Goal: Information Seeking & Learning: Learn about a topic

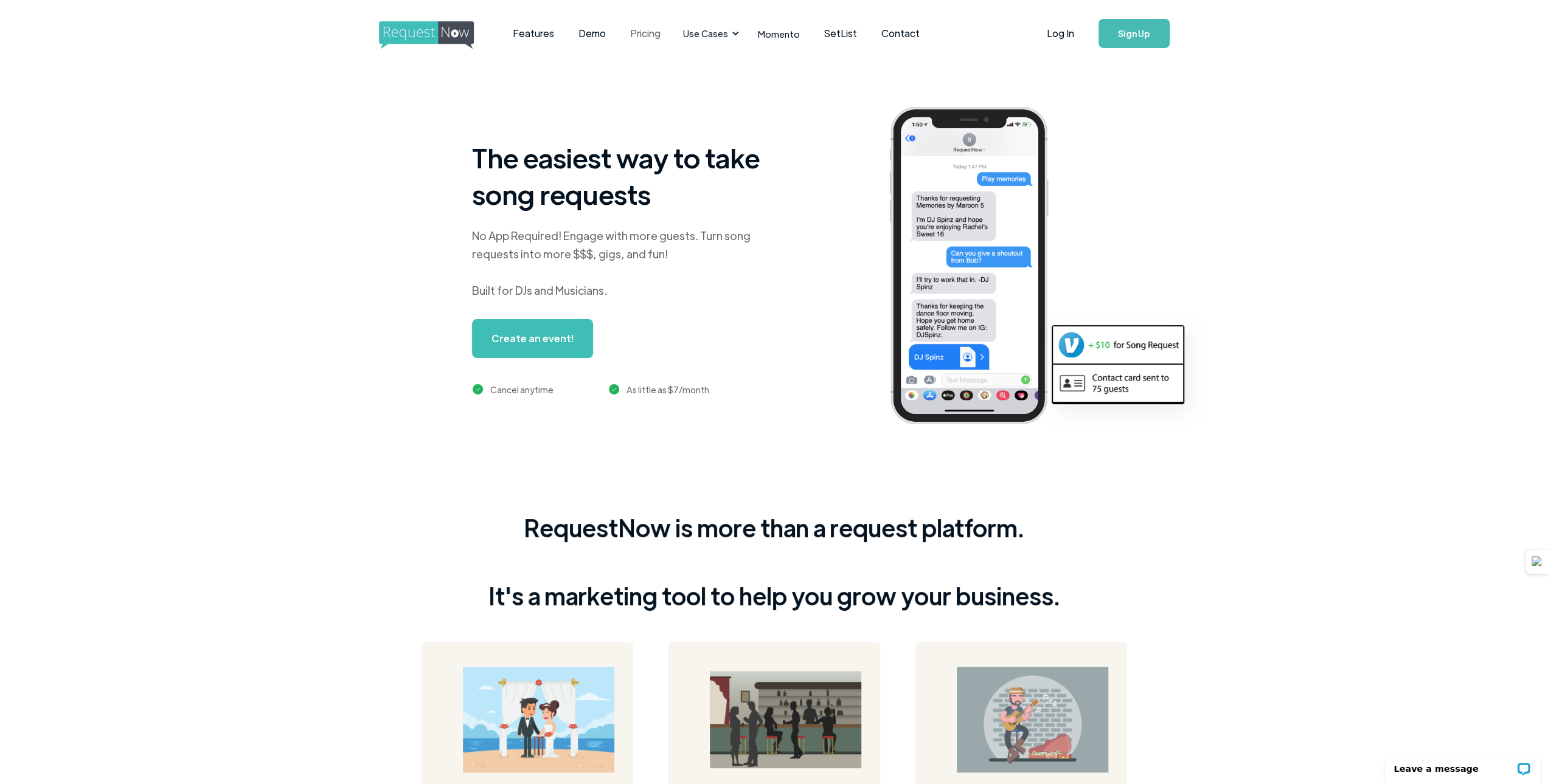
click at [646, 35] on link "Pricing" at bounding box center [645, 33] width 54 height 38
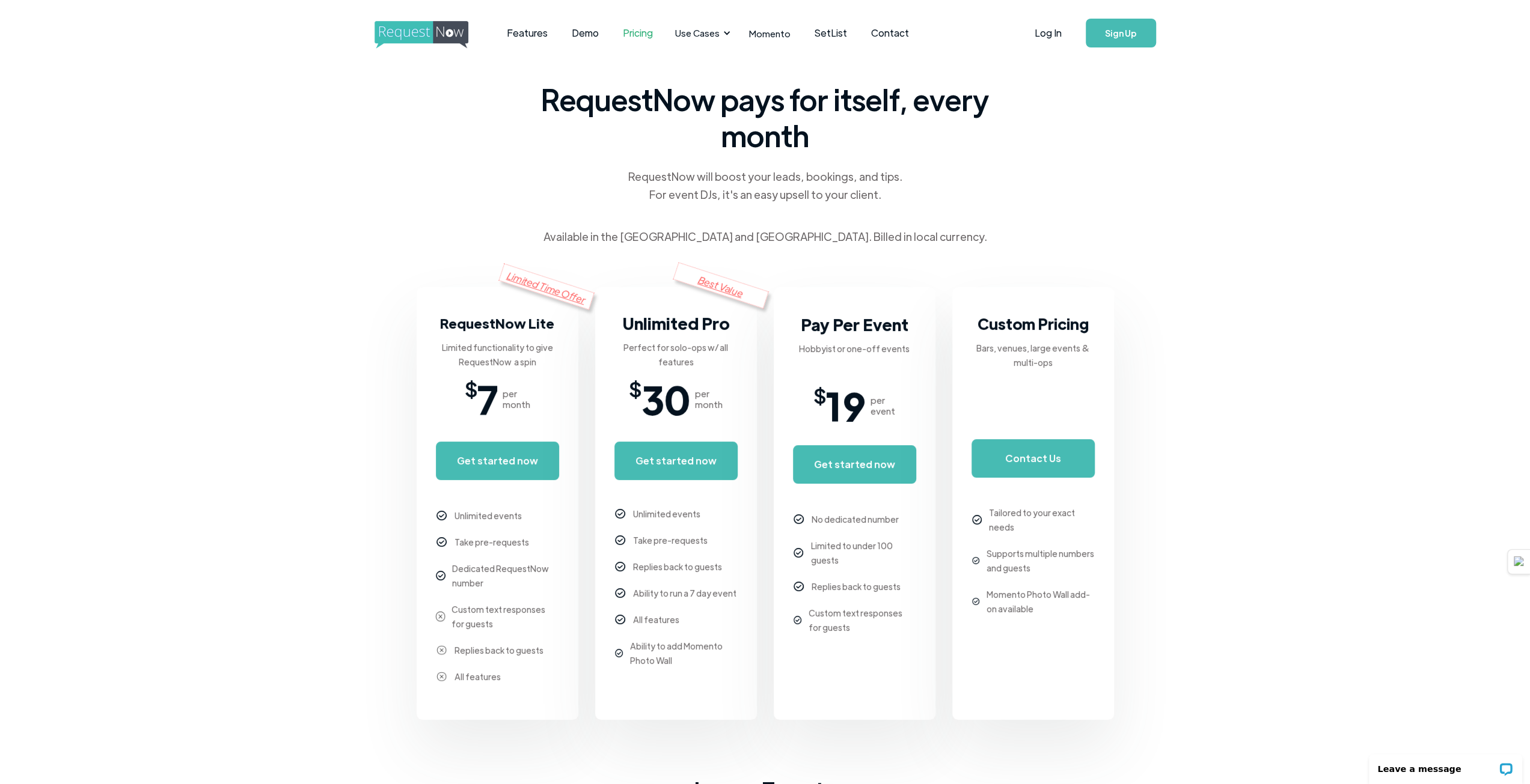
click at [1171, 431] on body "Features Demo Pricing Use Cases Wedding + Private Events Karaoke DJs Bar/Club &…" at bounding box center [765, 732] width 1530 height 1464
click at [1239, 443] on body "Features Demo Pricing Use Cases Wedding + Private Events Karaoke DJs Bar/Club &…" at bounding box center [765, 732] width 1530 height 1464
click at [1221, 442] on body "Features Demo Pricing Use Cases Wedding + Private Events Karaoke DJs Bar/Club &…" at bounding box center [765, 732] width 1530 height 1464
click at [1221, 442] on body "Features Demo Pricing Use Cases Wedding + Private Events Karaoke DJs Bar/Club &…" at bounding box center [765, 732] width 1530 height 1464
click at [1226, 365] on body "Features Demo Pricing Use Cases Wedding + Private Events Karaoke DJs Bar/Club &…" at bounding box center [765, 732] width 1530 height 1464
